Goal: Task Accomplishment & Management: Manage account settings

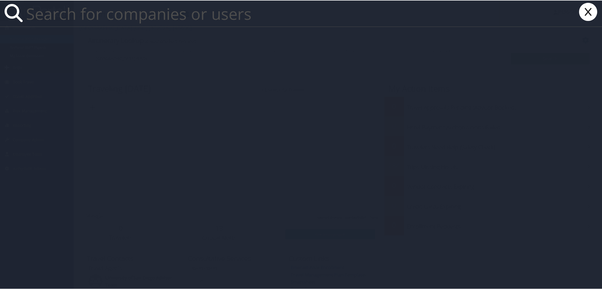
paste input "Cinzia Arruzza"
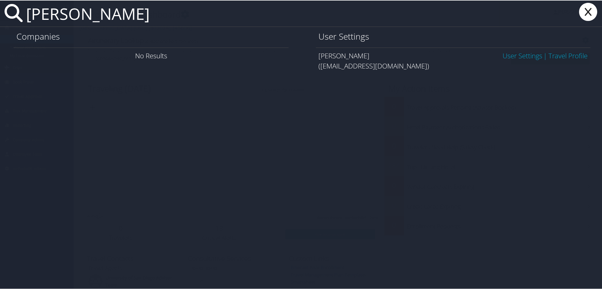
type input "Cinzia Arruzza"
click at [517, 57] on link "User Settings" at bounding box center [523, 54] width 40 height 9
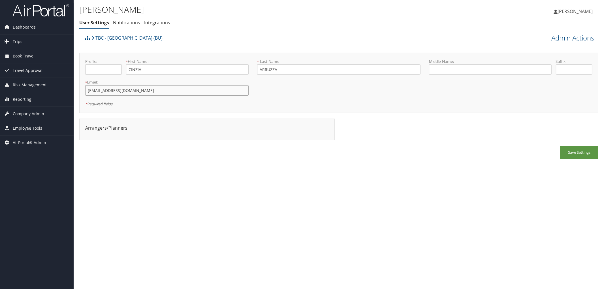
drag, startPoint x: 133, startPoint y: 95, endPoint x: 80, endPoint y: 92, distance: 52.8
click at [80, 92] on div "Prefix: * First Name: [PERSON_NAME] This field is required * Last Name: ARRUZZA…" at bounding box center [338, 83] width 519 height 60
click at [206, 21] on ul "User Settings Notifications Integrations" at bounding box center [252, 23] width 346 height 10
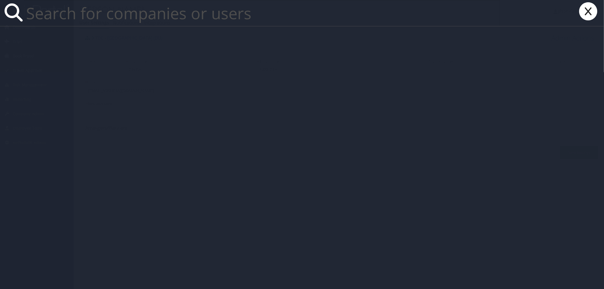
paste input "[EMAIL_ADDRESS][DOMAIN_NAME]"
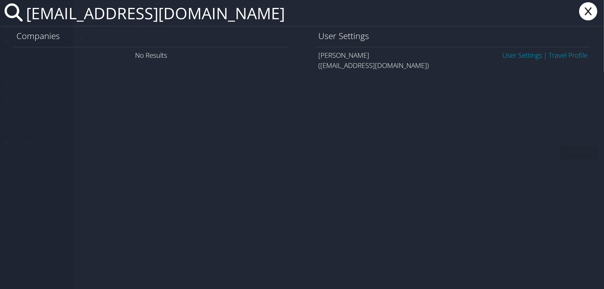
type input "[EMAIL_ADDRESS][DOMAIN_NAME]"
click at [523, 58] on link "User Settings" at bounding box center [523, 54] width 40 height 9
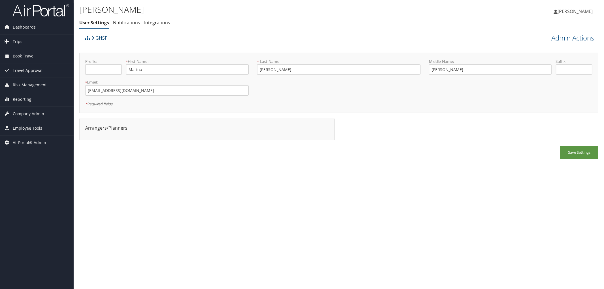
click at [100, 38] on link "GHSP" at bounding box center [100, 37] width 16 height 11
click at [189, 28] on div "Marina Mathes User Settings Notifications Integrations User Settings Notificati…" at bounding box center [252, 17] width 346 height 29
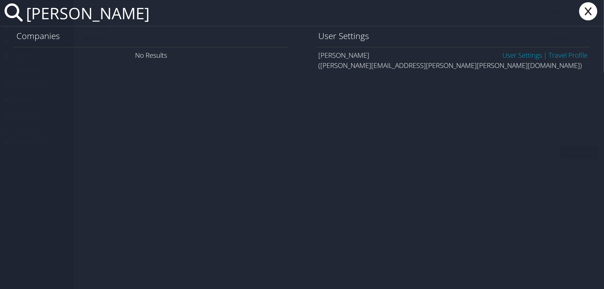
type input "alisha mcdougal"
click at [527, 57] on link "User Settings" at bounding box center [523, 54] width 40 height 9
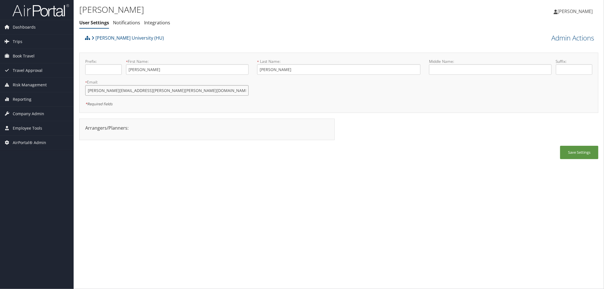
drag, startPoint x: 151, startPoint y: 94, endPoint x: 78, endPoint y: 86, distance: 73.2
click at [78, 86] on div "Alisha McDougal User Settings Notifications Integrations User Settings Notifica…" at bounding box center [339, 144] width 531 height 289
drag, startPoint x: 148, startPoint y: 39, endPoint x: 95, endPoint y: 42, distance: 53.1
click at [95, 42] on div "Howard University (HU)" at bounding box center [274, 39] width 381 height 15
copy link "Howard University (HU)"
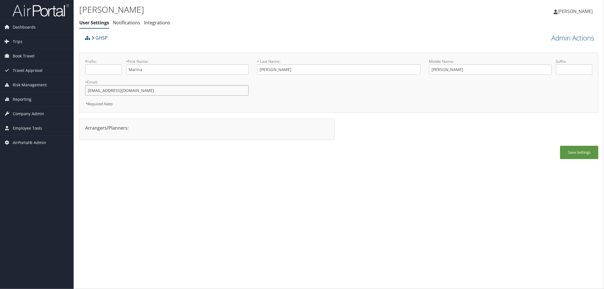
drag, startPoint x: 134, startPoint y: 91, endPoint x: 79, endPoint y: 89, distance: 55.0
click at [79, 89] on div "Marina Mathes User Settings Notifications Integrations User Settings Notificati…" at bounding box center [339, 144] width 531 height 289
click at [205, 35] on div "GHSP" at bounding box center [274, 39] width 381 height 15
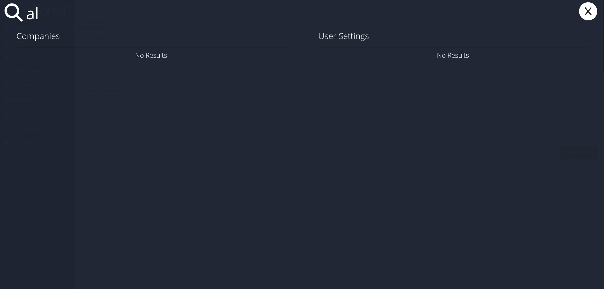
type input "a"
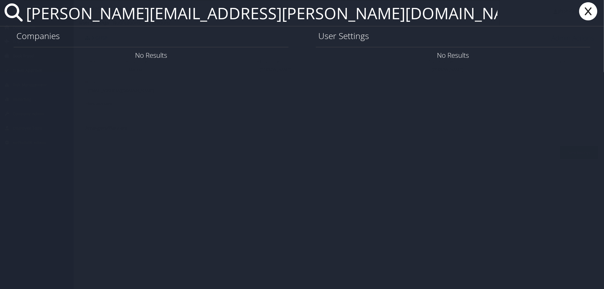
drag, startPoint x: 261, startPoint y: 18, endPoint x: 26, endPoint y: 18, distance: 235.2
click at [26, 18] on input "richard.c.butler.nfg@army.mil" at bounding box center [262, 13] width 476 height 26
click at [290, 24] on input "richard.c.butler.nfg@army.mil" at bounding box center [262, 13] width 476 height 26
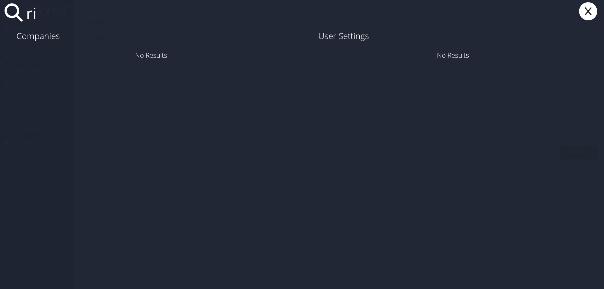
type input "r"
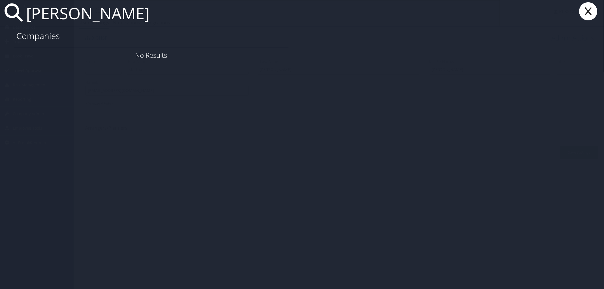
click at [237, 7] on input "richard butler" at bounding box center [262, 13] width 476 height 26
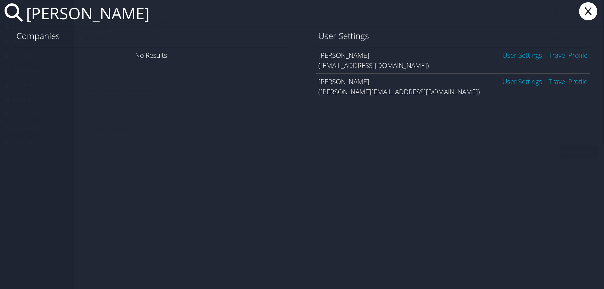
type input "richard butler"
click at [585, 16] on icon at bounding box center [588, 11] width 23 height 18
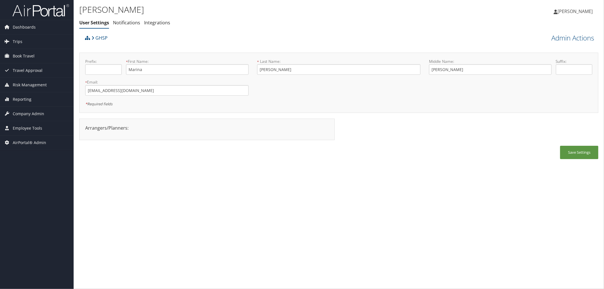
click at [163, 40] on div "GHSP" at bounding box center [274, 39] width 381 height 15
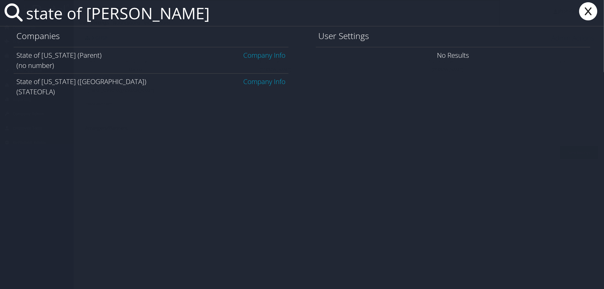
type input "state of lou"
click at [265, 81] on link "Company Info" at bounding box center [265, 81] width 42 height 9
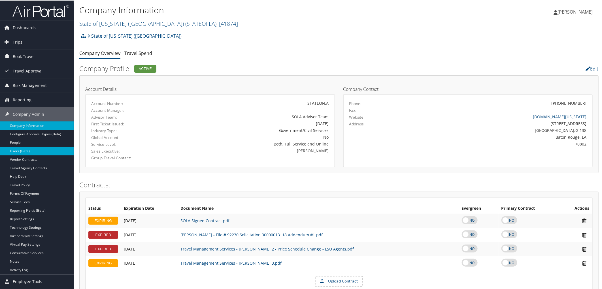
click at [30, 151] on link "Users (Beta)" at bounding box center [37, 151] width 74 height 9
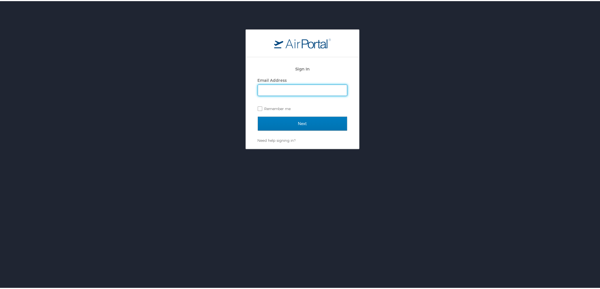
type input "[PERSON_NAME][EMAIL_ADDRESS][PERSON_NAME][DOMAIN_NAME]"
click at [349, 150] on div "Sign In Email Address [PERSON_NAME][EMAIL_ADDRESS][PERSON_NAME][DOMAIN_NAME] Re…" at bounding box center [302, 172] width 604 height 289
click at [258, 108] on label "Remember me" at bounding box center [303, 107] width 90 height 9
click at [258, 108] on input "Remember me" at bounding box center [260, 107] width 4 height 4
checkbox input "true"
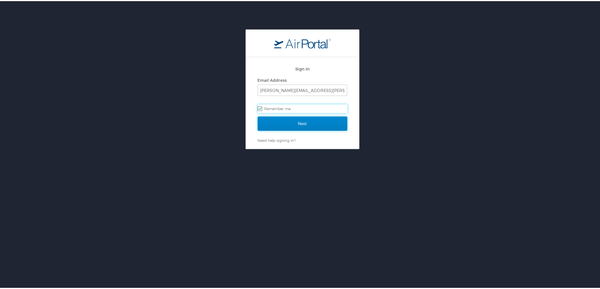
click at [276, 120] on input "Next" at bounding box center [303, 123] width 90 height 14
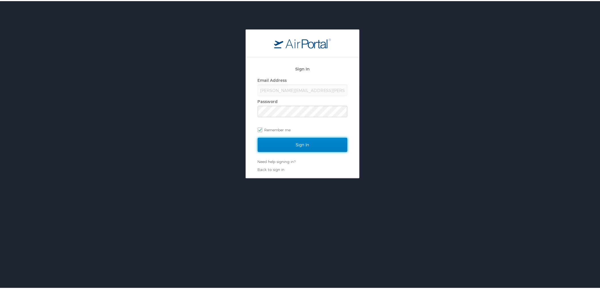
click at [285, 149] on input "Sign In" at bounding box center [303, 144] width 90 height 14
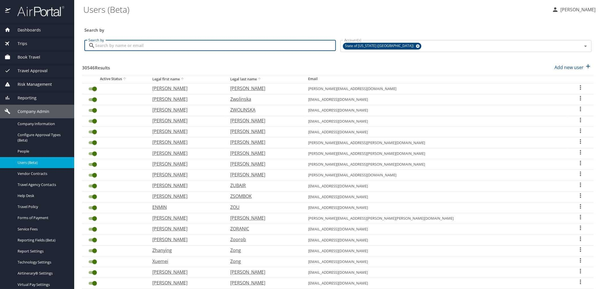
click at [132, 46] on input "Search by" at bounding box center [215, 45] width 241 height 11
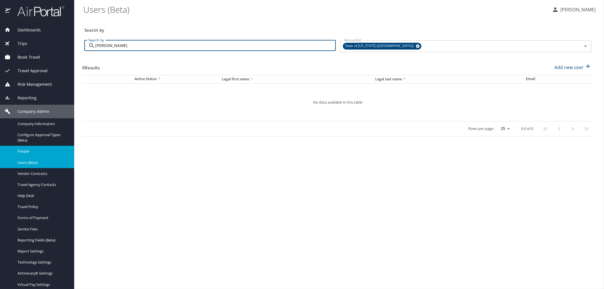
type input "richard butler"
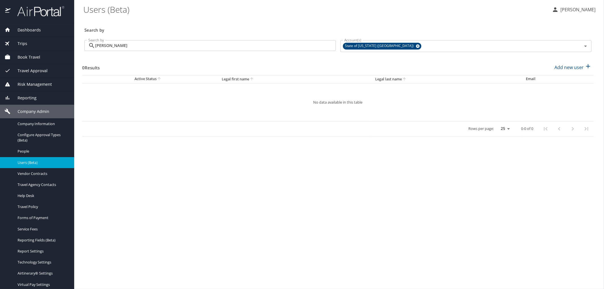
click at [27, 15] on img at bounding box center [37, 11] width 53 height 11
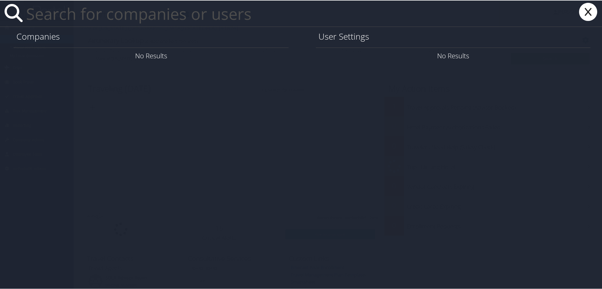
paste input "[PERSON_NAME][EMAIL_ADDRESS][PERSON_NAME][DOMAIN_NAME]"
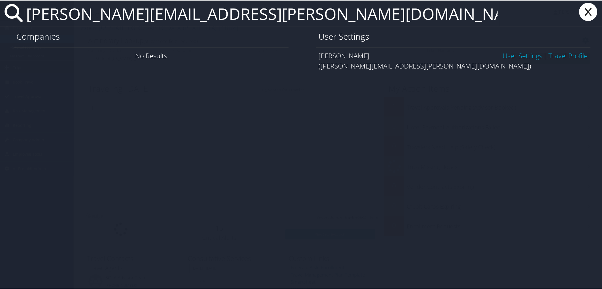
type input "[PERSON_NAME][EMAIL_ADDRESS][PERSON_NAME][DOMAIN_NAME]"
click at [531, 57] on link "User Settings" at bounding box center [523, 54] width 40 height 9
